Goal: Transaction & Acquisition: Purchase product/service

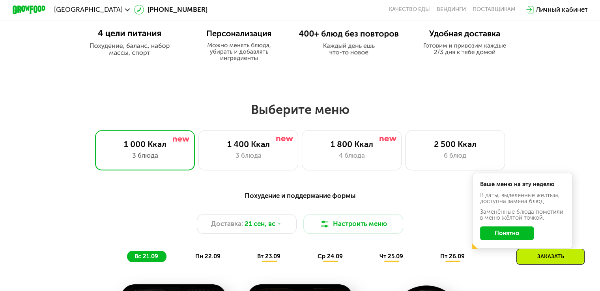
scroll to position [459, 0]
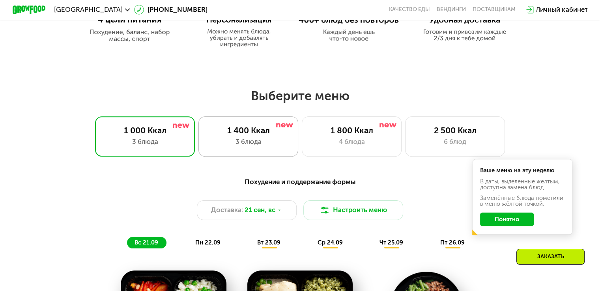
click at [249, 141] on div "3 блюда" at bounding box center [248, 142] width 82 height 10
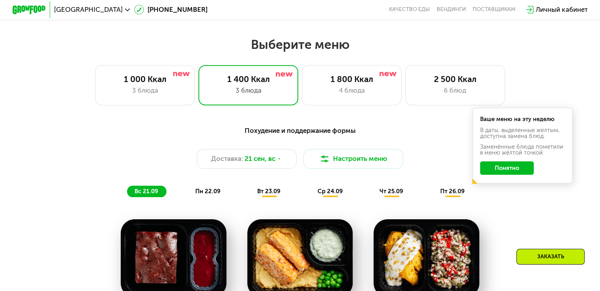
scroll to position [578, 0]
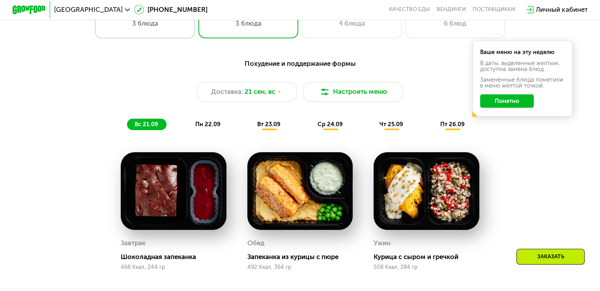
click at [188, 33] on div "1 000 Ккал 3 блюда" at bounding box center [145, 18] width 100 height 40
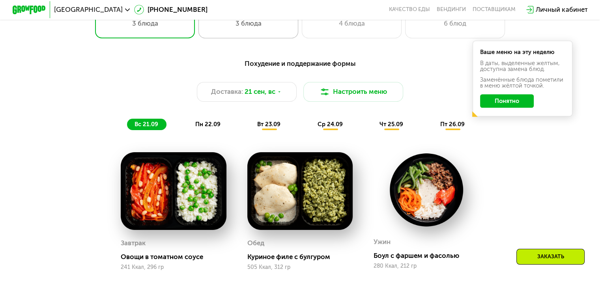
click at [213, 36] on div "1 400 Ккал 3 блюда" at bounding box center [248, 18] width 100 height 40
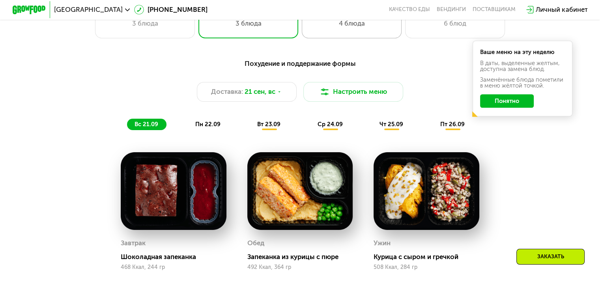
click at [324, 38] on div "1 800 Ккал 4 блюда" at bounding box center [352, 18] width 100 height 40
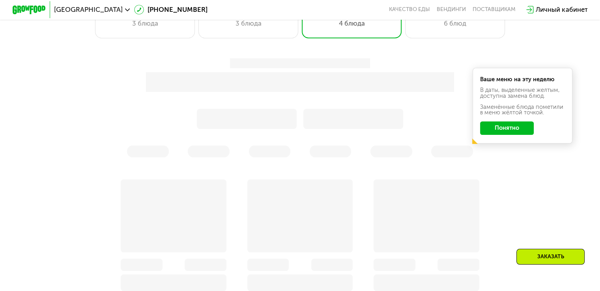
scroll to position [499, 0]
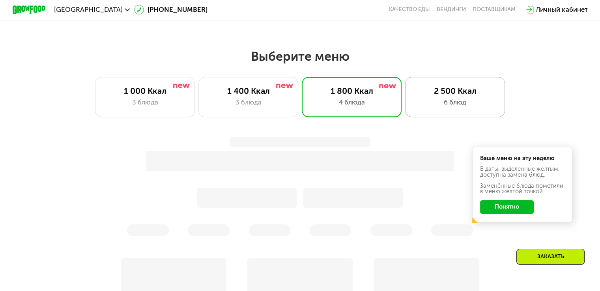
click at [457, 96] on div "2 500 Ккал" at bounding box center [455, 91] width 82 height 10
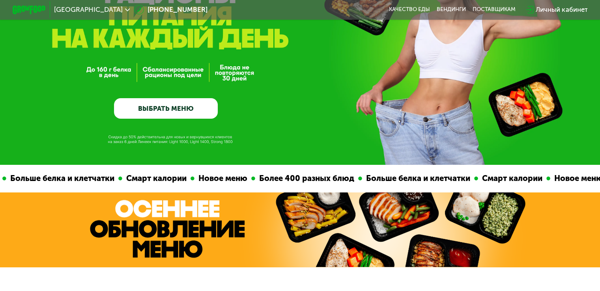
scroll to position [0, 0]
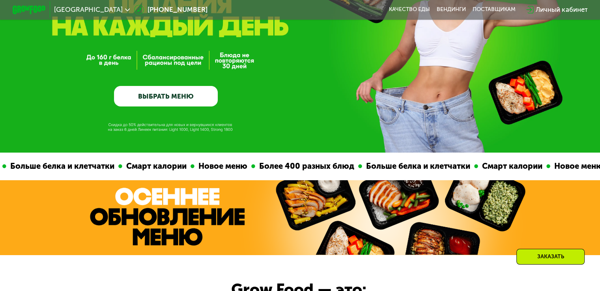
click at [193, 95] on link "ВЫБРАТЬ МЕНЮ" at bounding box center [166, 96] width 104 height 21
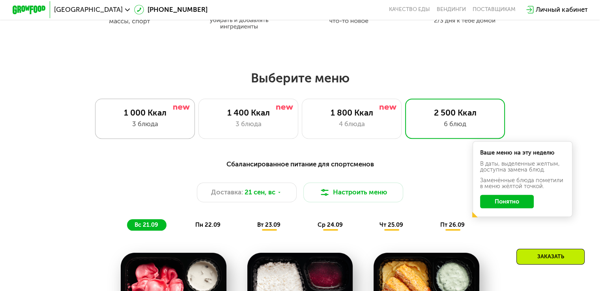
scroll to position [491, 0]
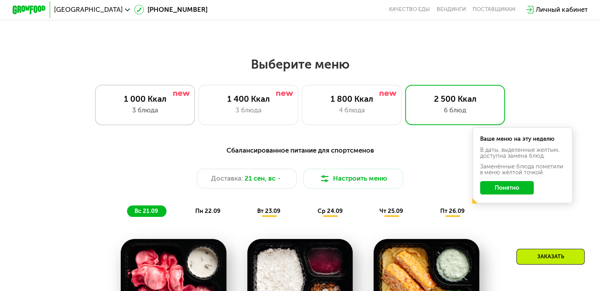
click at [189, 124] on div "1 000 Ккал 3 блюда" at bounding box center [145, 105] width 100 height 40
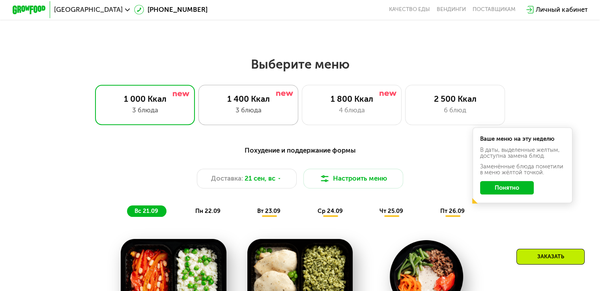
click at [232, 119] on div "1 400 Ккал 3 блюда" at bounding box center [248, 105] width 100 height 40
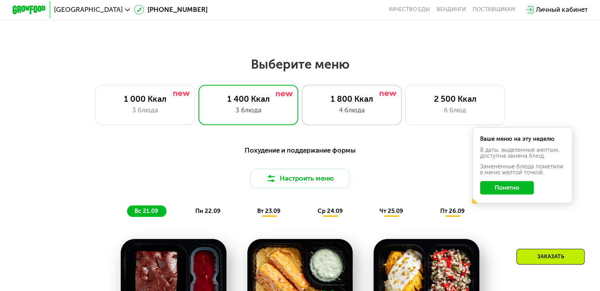
click at [328, 111] on div "4 блюда" at bounding box center [352, 110] width 82 height 10
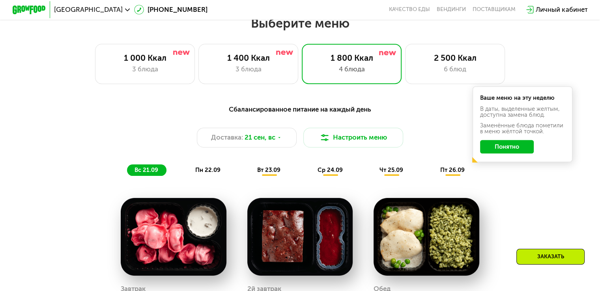
scroll to position [570, 0]
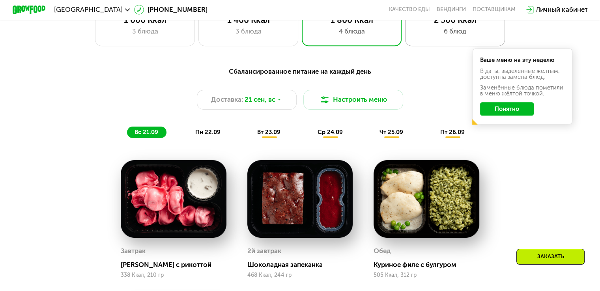
click at [426, 46] on div "2 500 Ккал 6 блюд" at bounding box center [455, 26] width 100 height 40
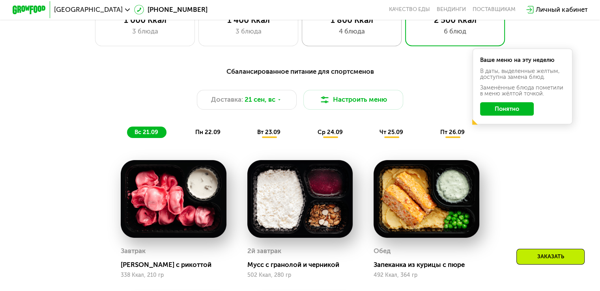
click at [348, 25] on div "1 800 Ккал" at bounding box center [352, 20] width 82 height 10
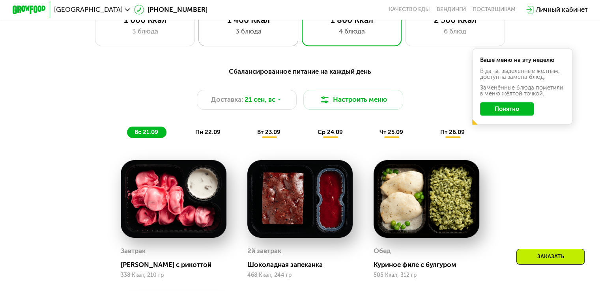
click at [294, 23] on div "1 400 Ккал 3 блюда" at bounding box center [248, 26] width 100 height 40
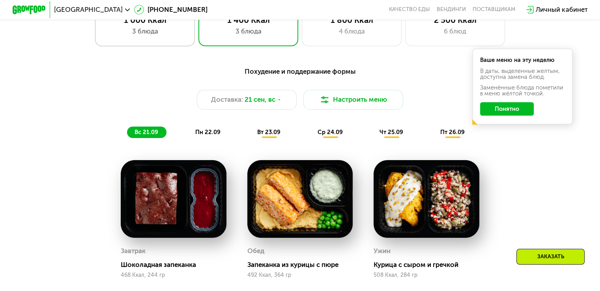
click at [174, 22] on div "1 000 Ккал" at bounding box center [145, 20] width 82 height 10
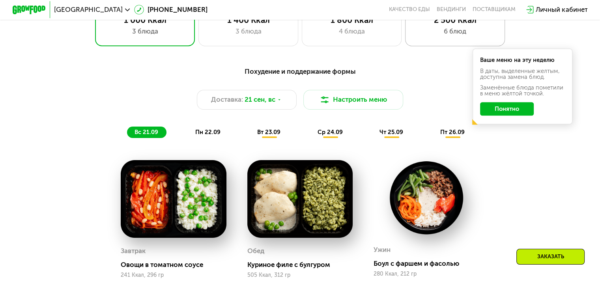
click at [415, 34] on div "6 блюд" at bounding box center [455, 31] width 82 height 10
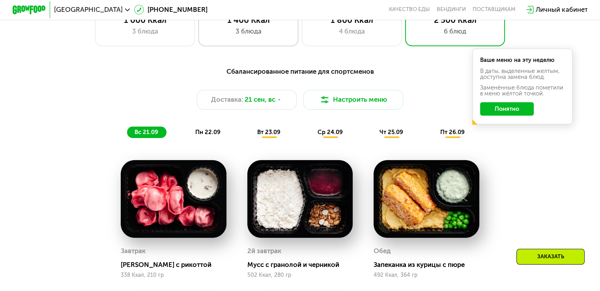
click at [272, 34] on div "3 блюда" at bounding box center [248, 31] width 82 height 10
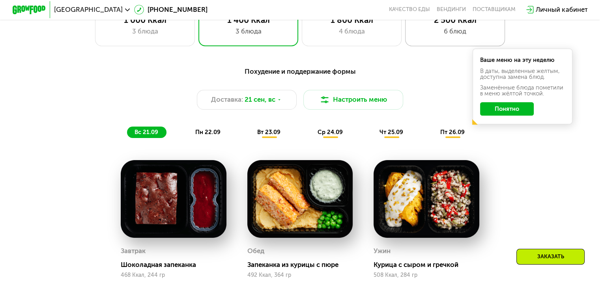
click at [444, 36] on div "6 блюд" at bounding box center [455, 31] width 82 height 10
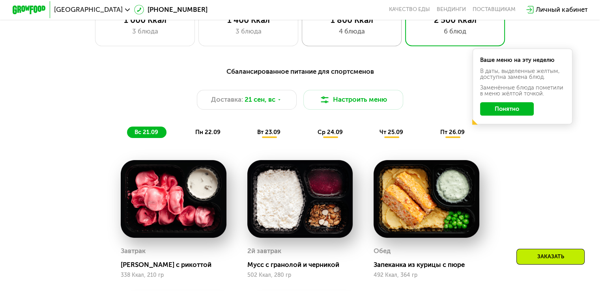
click at [381, 31] on div "4 блюда" at bounding box center [352, 31] width 82 height 10
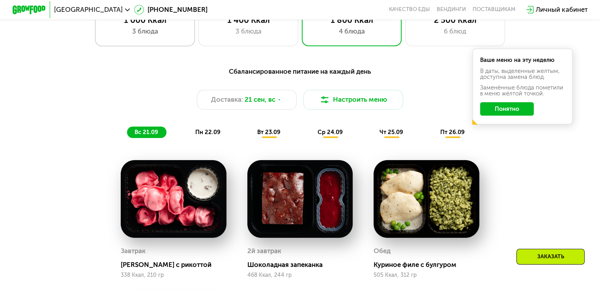
click at [161, 36] on div "3 блюда" at bounding box center [145, 31] width 82 height 10
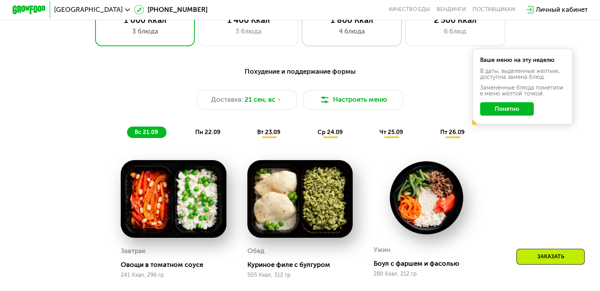
click at [352, 30] on div "4 блюда" at bounding box center [352, 31] width 82 height 10
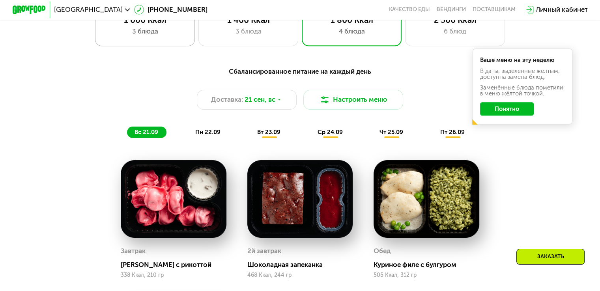
click at [142, 42] on div "1 000 Ккал 3 блюда" at bounding box center [145, 26] width 100 height 40
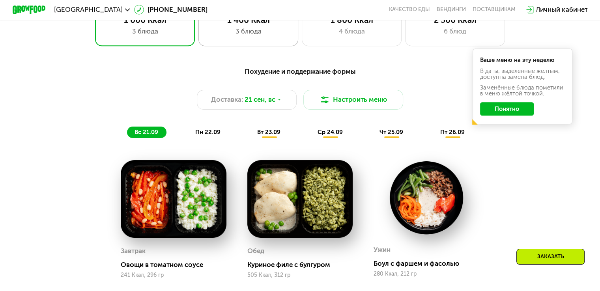
click at [243, 36] on div "3 блюда" at bounding box center [248, 31] width 82 height 10
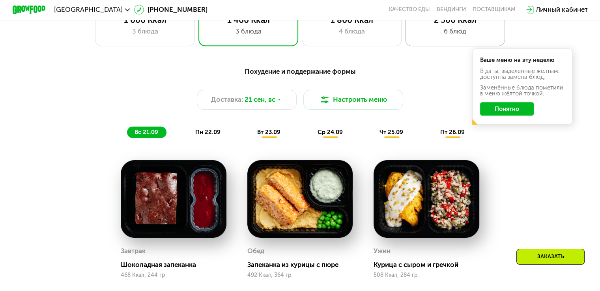
click at [469, 35] on div "6 блюд" at bounding box center [455, 31] width 82 height 10
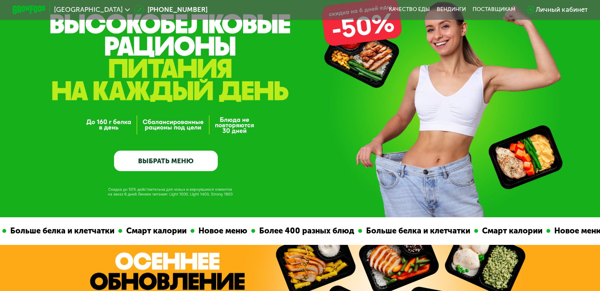
scroll to position [0, 0]
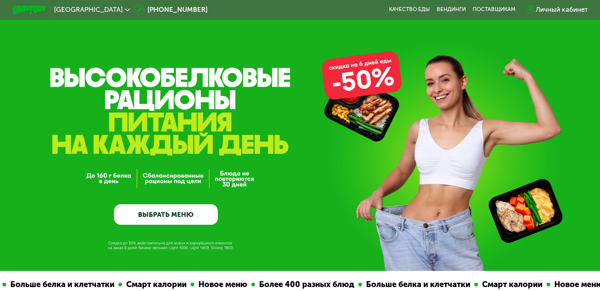
click at [189, 225] on link "ВЫБРАТЬ МЕНЮ" at bounding box center [166, 214] width 104 height 21
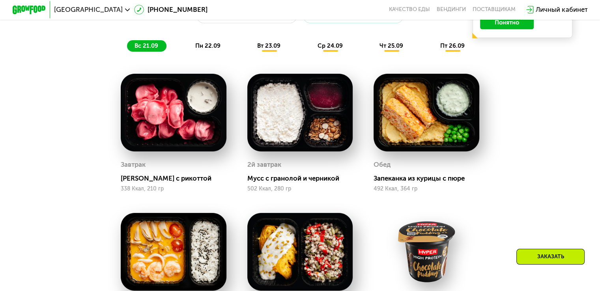
scroll to position [649, 0]
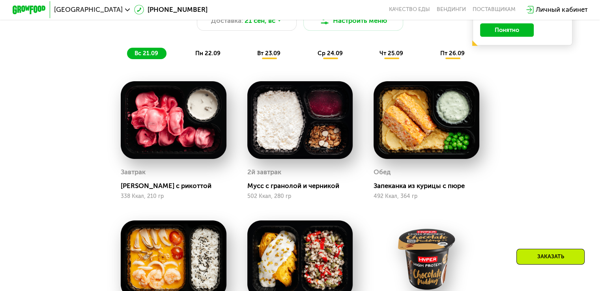
click at [209, 60] on div "пн 22.09" at bounding box center [208, 54] width 41 height 12
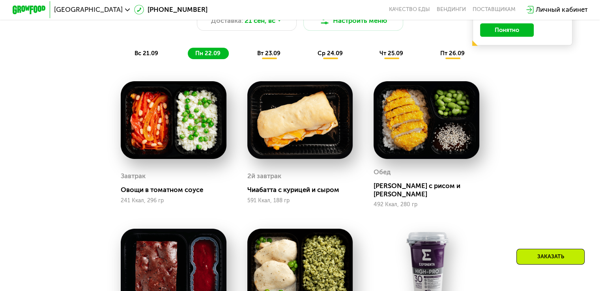
click at [263, 54] on span "вт 23.09" at bounding box center [268, 53] width 23 height 7
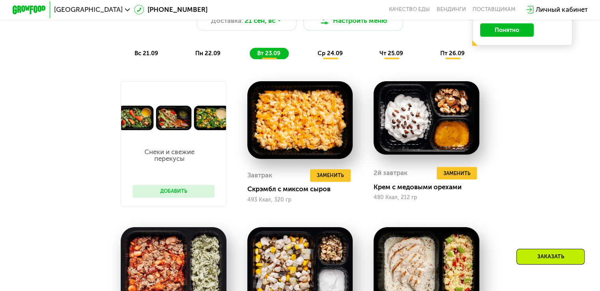
click at [331, 49] on div "Сбалансированное питание для спортсменов Доставка: 21 сен, вс Настроить меню вс…" at bounding box center [300, 23] width 494 height 72
click at [336, 57] on span "ср 24.09" at bounding box center [330, 53] width 25 height 7
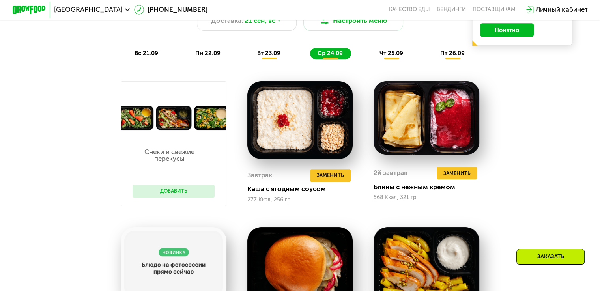
click at [409, 59] on div "чт 25.09" at bounding box center [391, 54] width 39 height 12
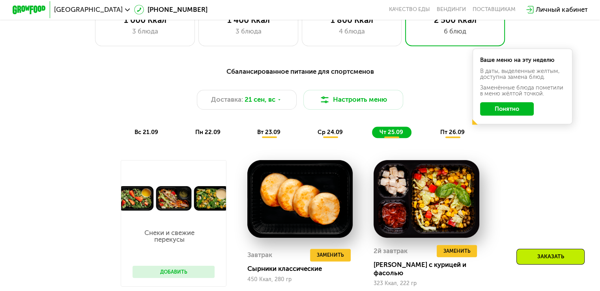
scroll to position [451, 0]
